Goal: Find specific page/section: Find specific page/section

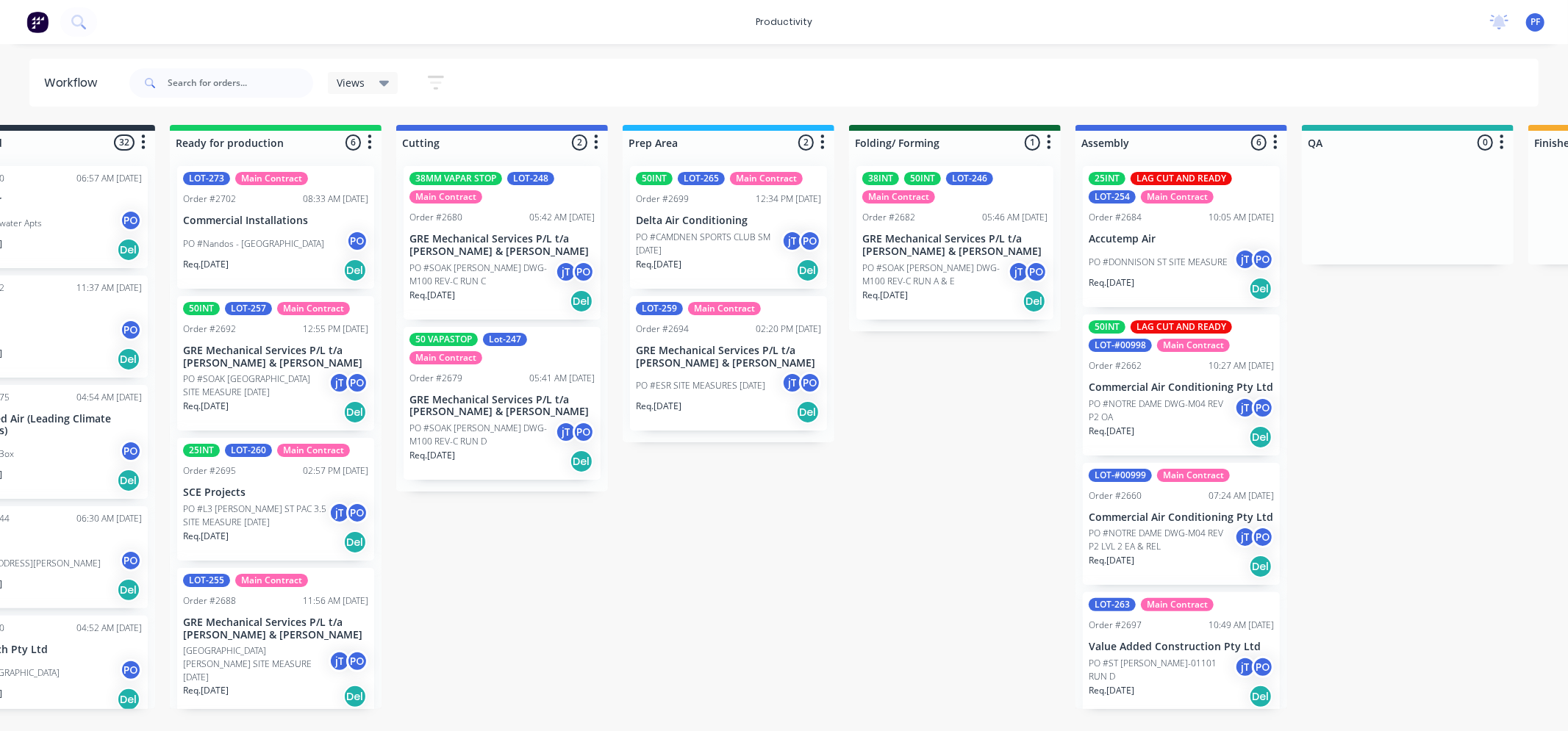
scroll to position [307, 0]
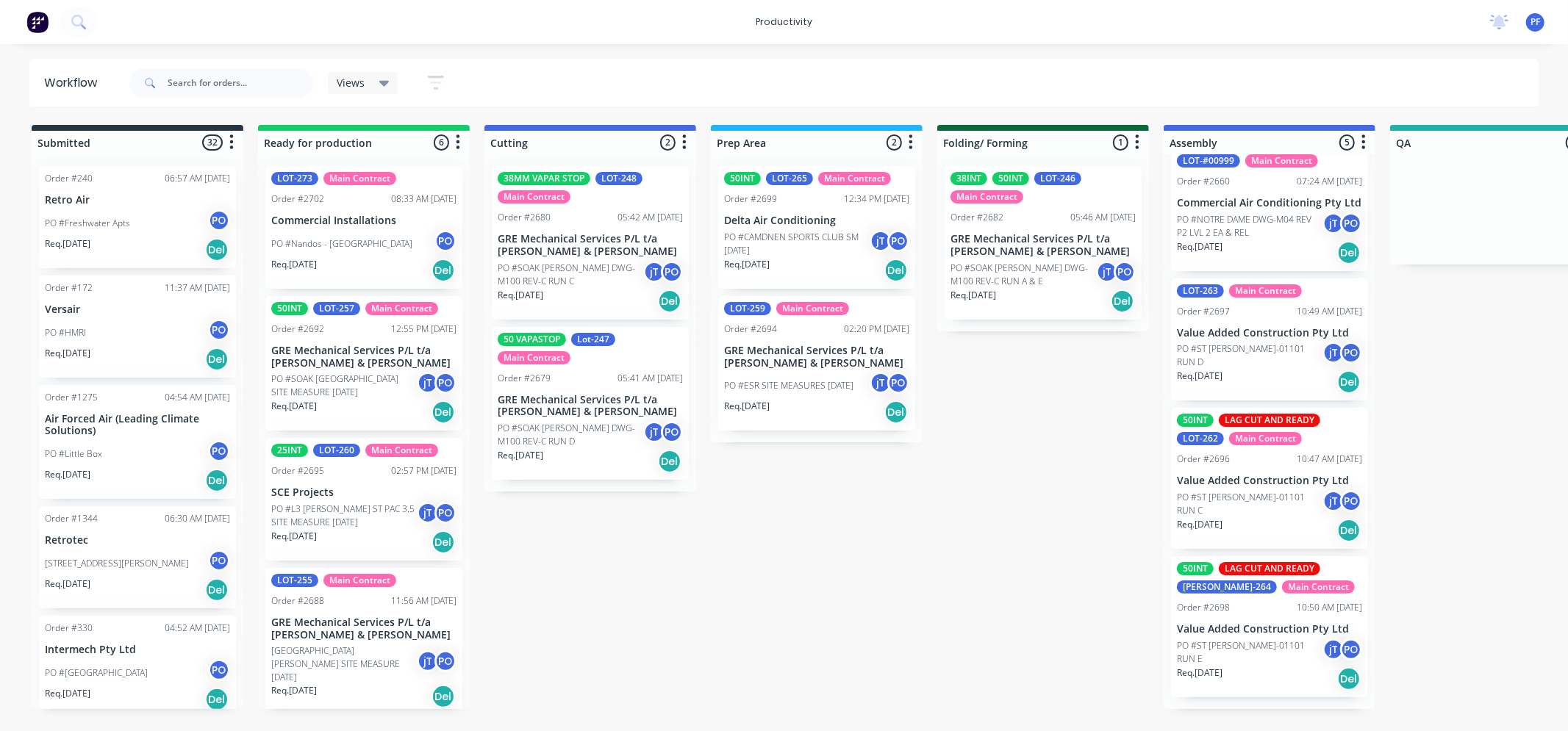
scroll to position [177, 0]
click at [230, 74] on input "text" at bounding box center [240, 83] width 145 height 29
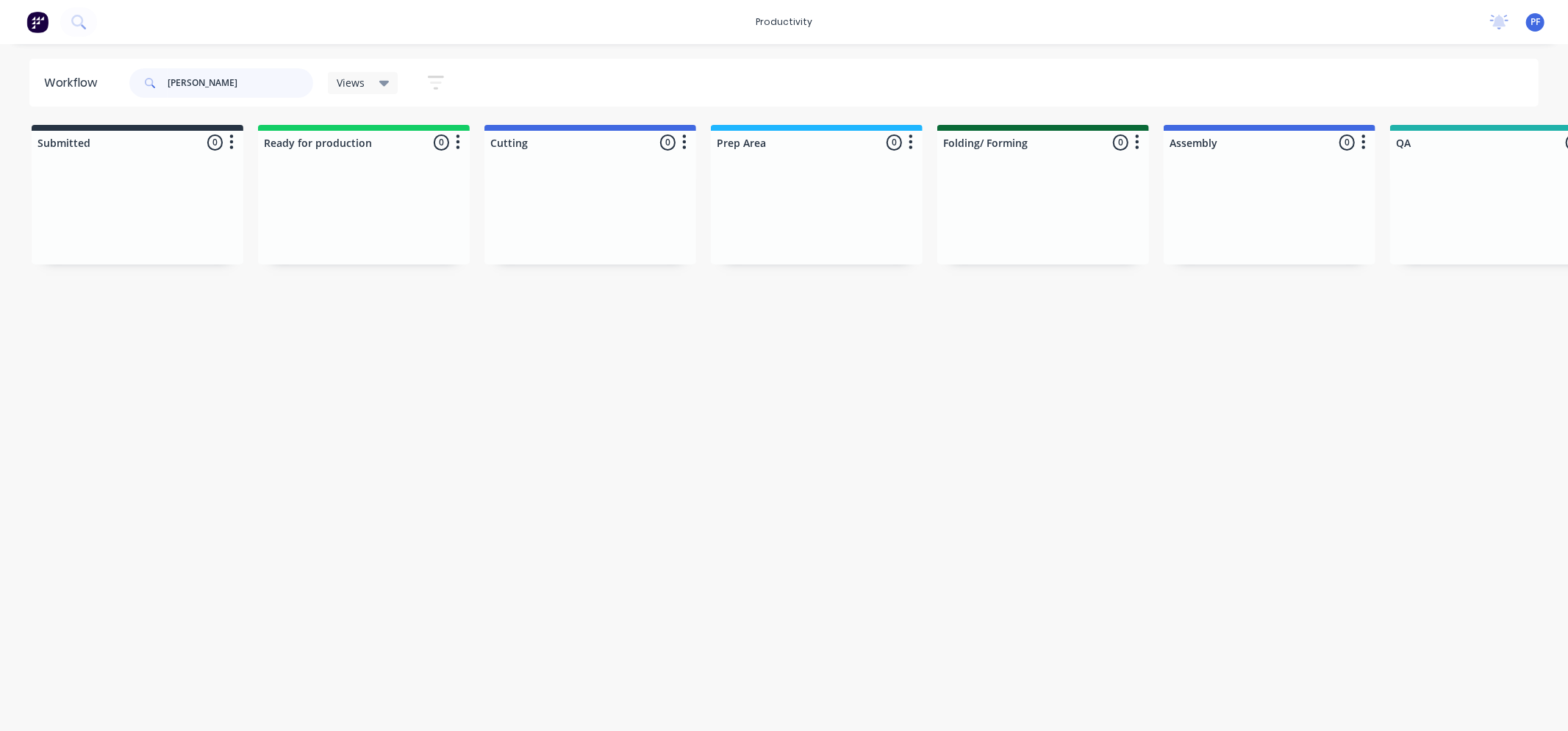
click at [182, 83] on input "geoge" at bounding box center [240, 83] width 145 height 29
type input "george"
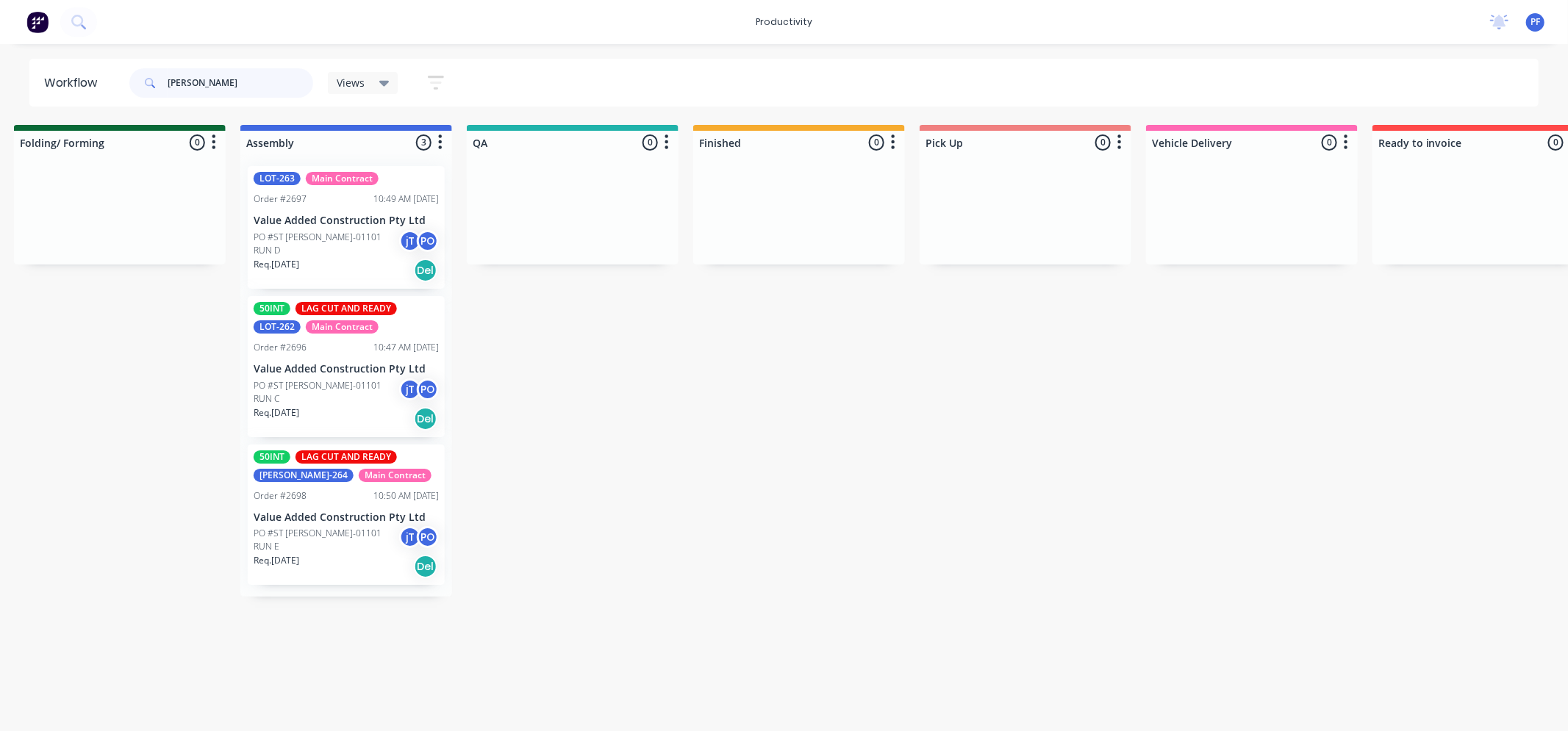
scroll to position [0, 0]
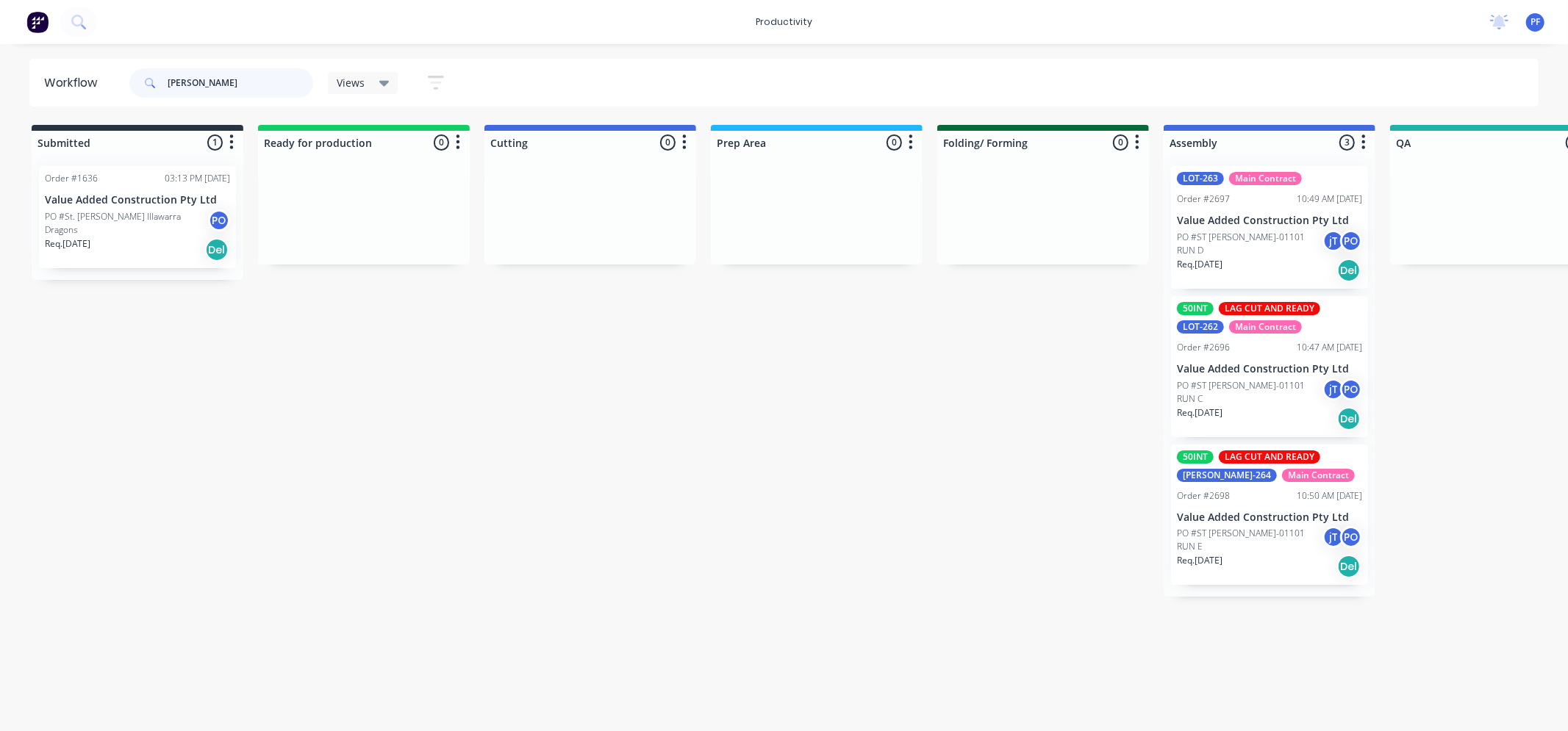
drag, startPoint x: 212, startPoint y: 86, endPoint x: 5, endPoint y: 130, distance: 211.6
click at [5, 130] on div "Workflow george Views Save new view None (Default) edit Assembly edit Dispatch …" at bounding box center [784, 380] width 1568 height 643
